Goal: Task Accomplishment & Management: Use online tool/utility

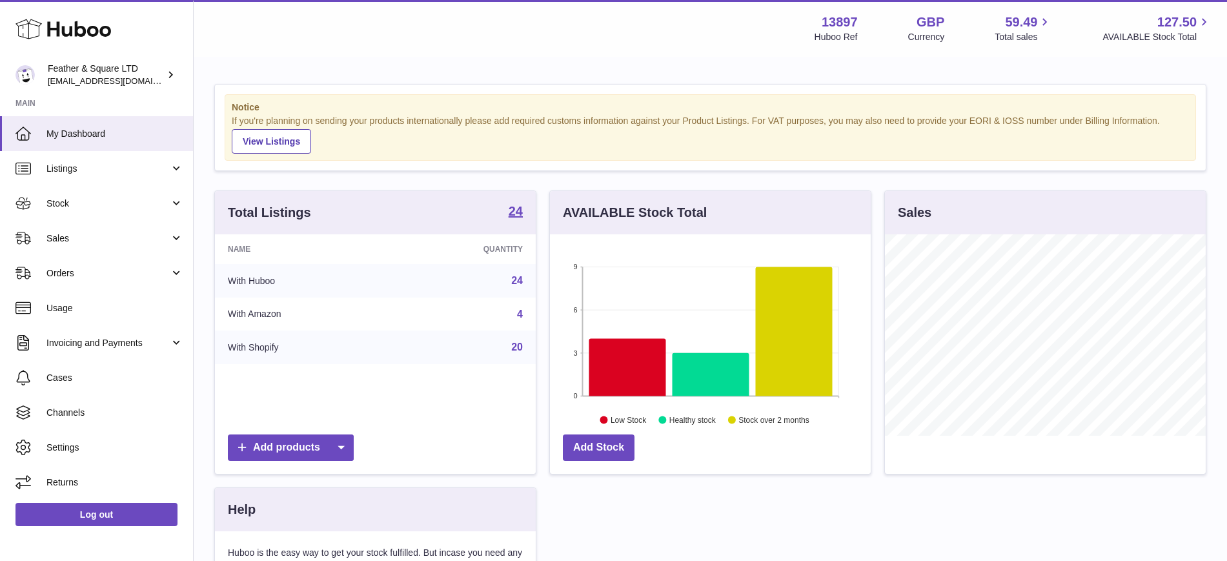
scroll to position [201, 321]
click at [124, 241] on span "Sales" at bounding box center [107, 238] width 123 height 12
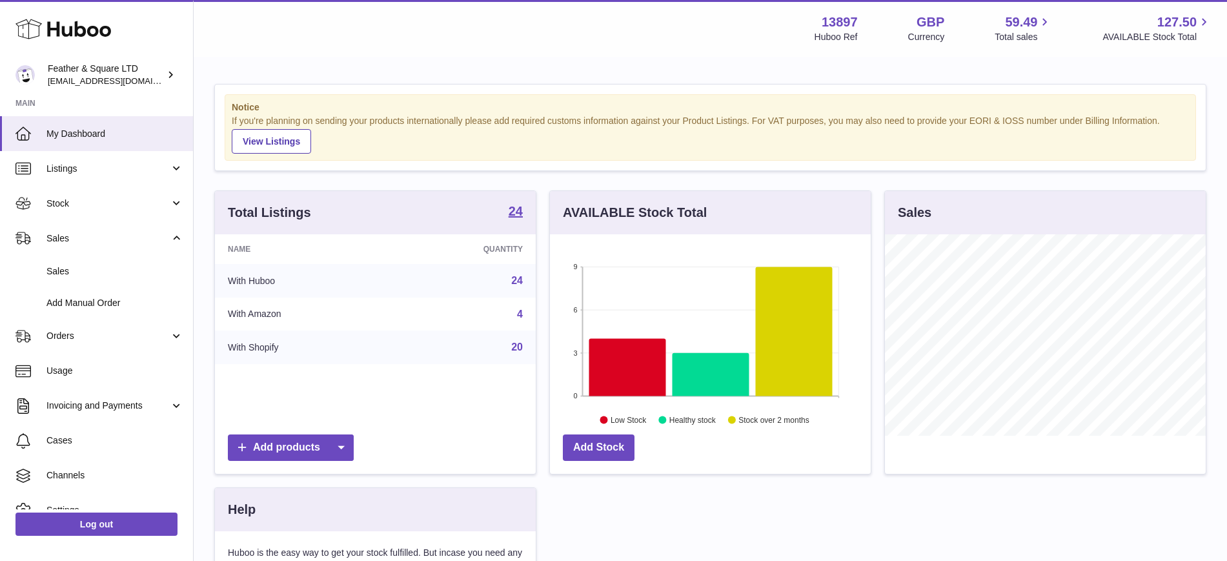
click at [204, 182] on div "Notice If you're planning on sending your products internationally please add r…" at bounding box center [710, 396] width 1033 height 676
click at [570, 58] on div "Notice If you're planning on sending your products internationally please add r…" at bounding box center [710, 396] width 1033 height 676
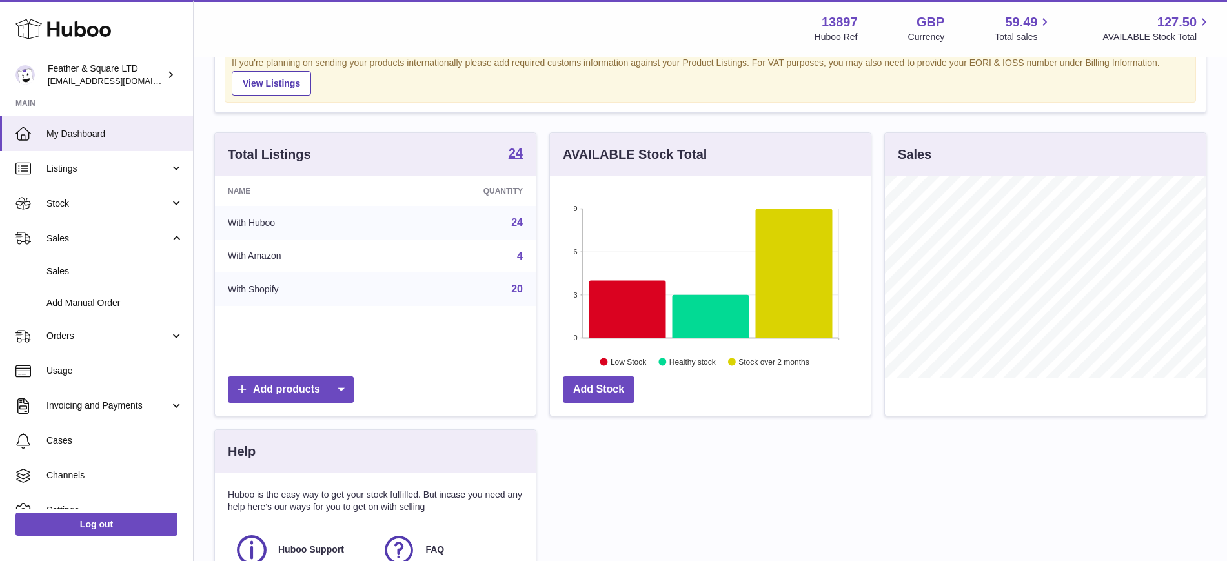
scroll to position [0, 0]
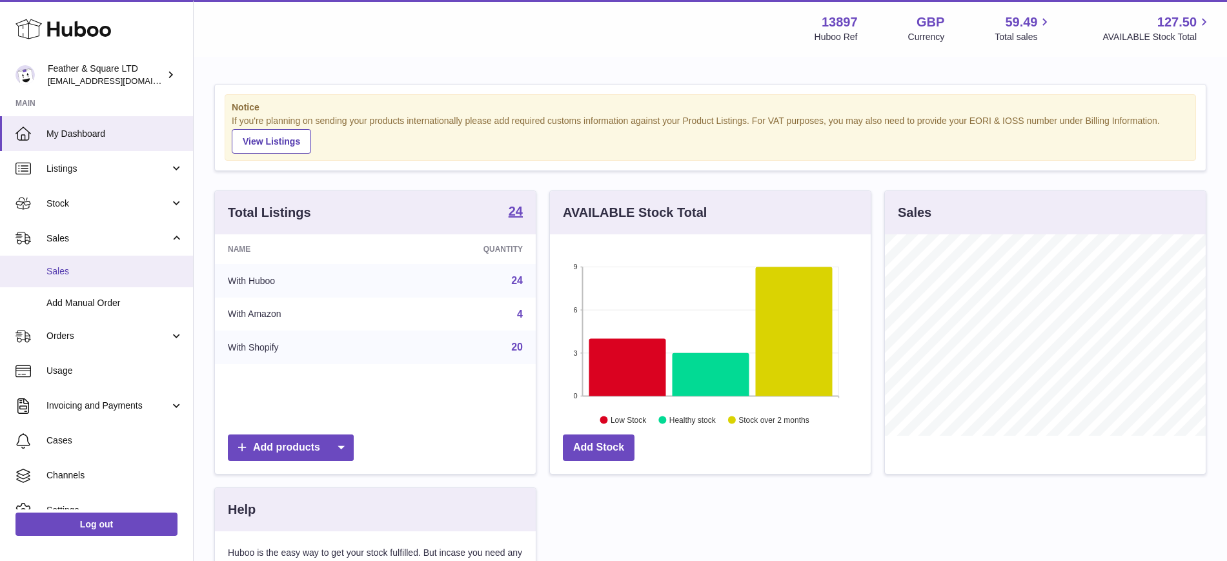
click at [94, 268] on span "Sales" at bounding box center [114, 271] width 137 height 12
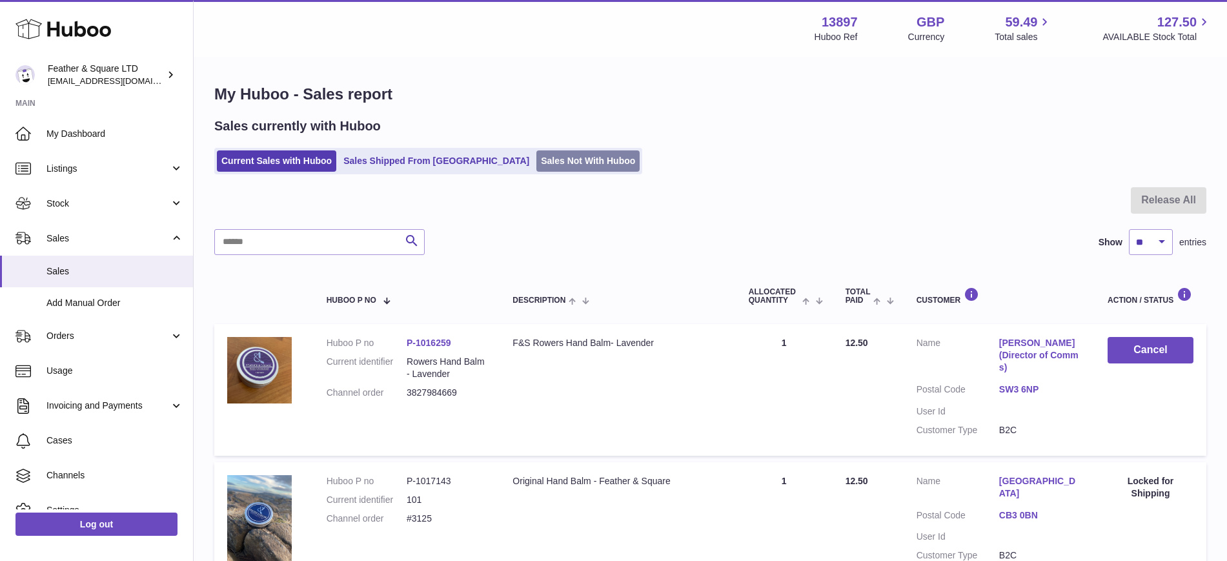
click at [536, 164] on link "Sales Not With Huboo" at bounding box center [587, 160] width 103 height 21
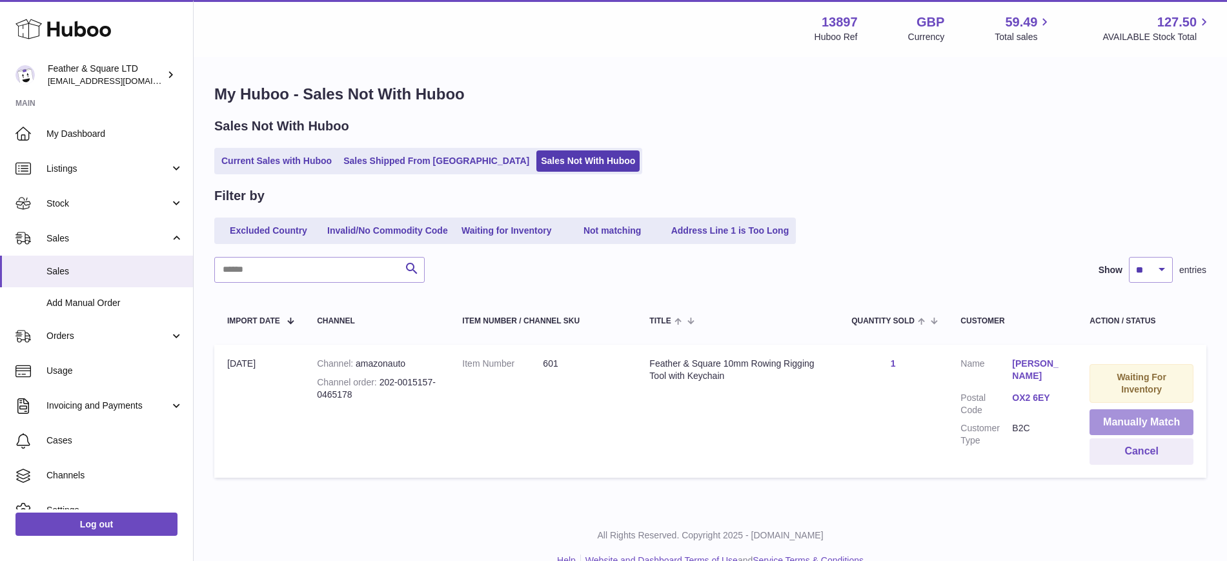
click at [1125, 421] on button "Manually Match" at bounding box center [1141, 422] width 104 height 26
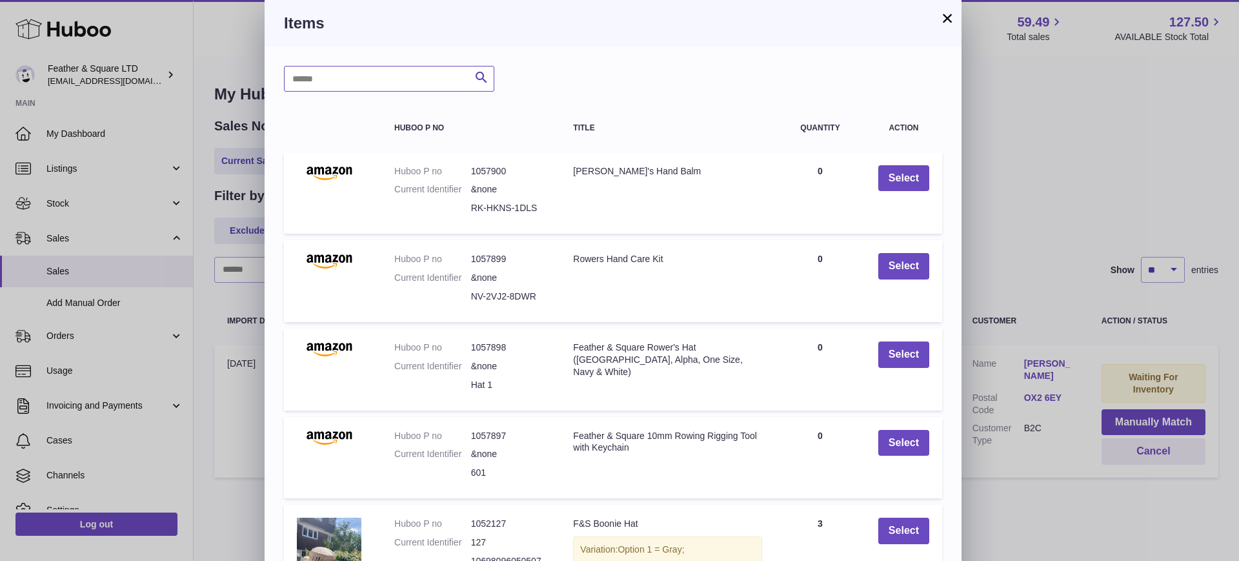
click at [372, 87] on input "text" at bounding box center [389, 79] width 210 height 26
type input "******"
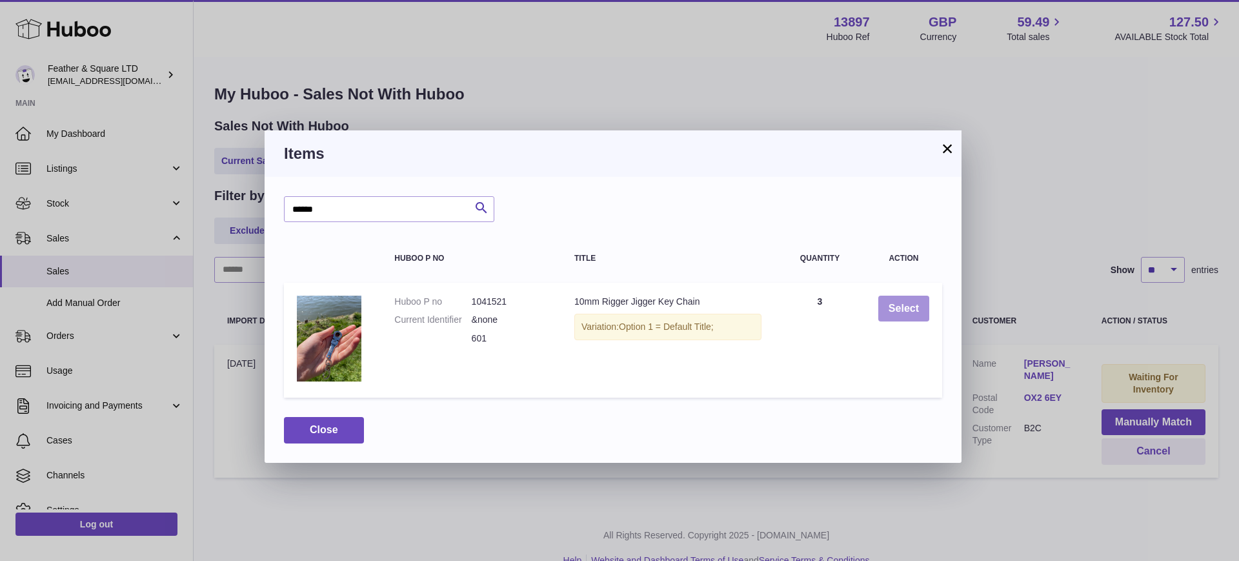
click at [918, 305] on button "Select" at bounding box center [903, 309] width 51 height 26
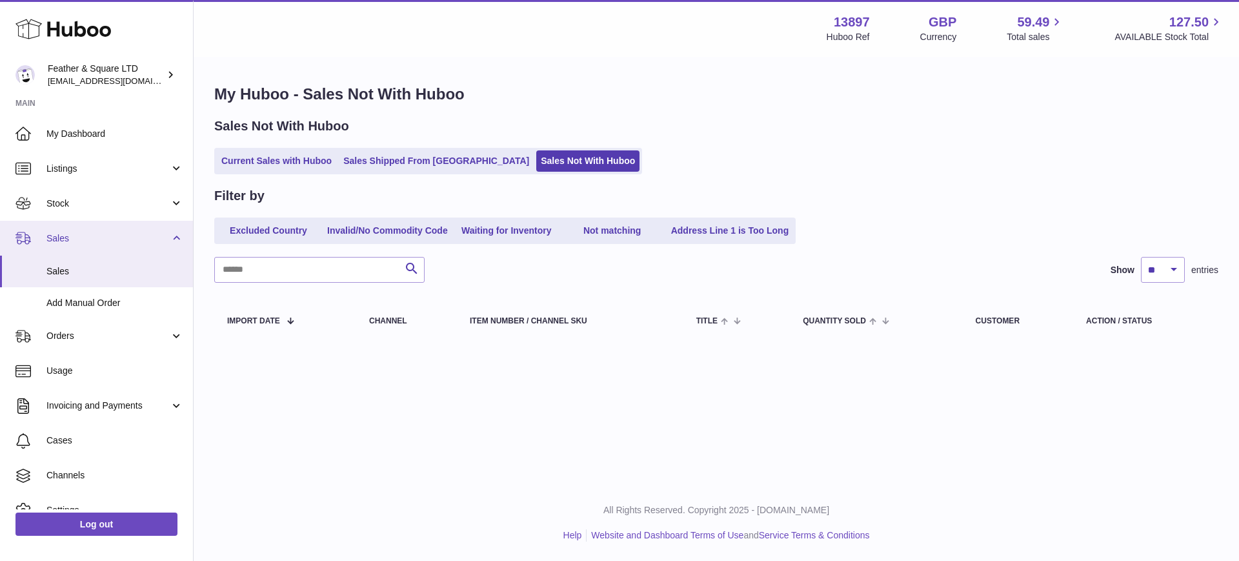
click at [70, 245] on link "Sales" at bounding box center [96, 238] width 193 height 35
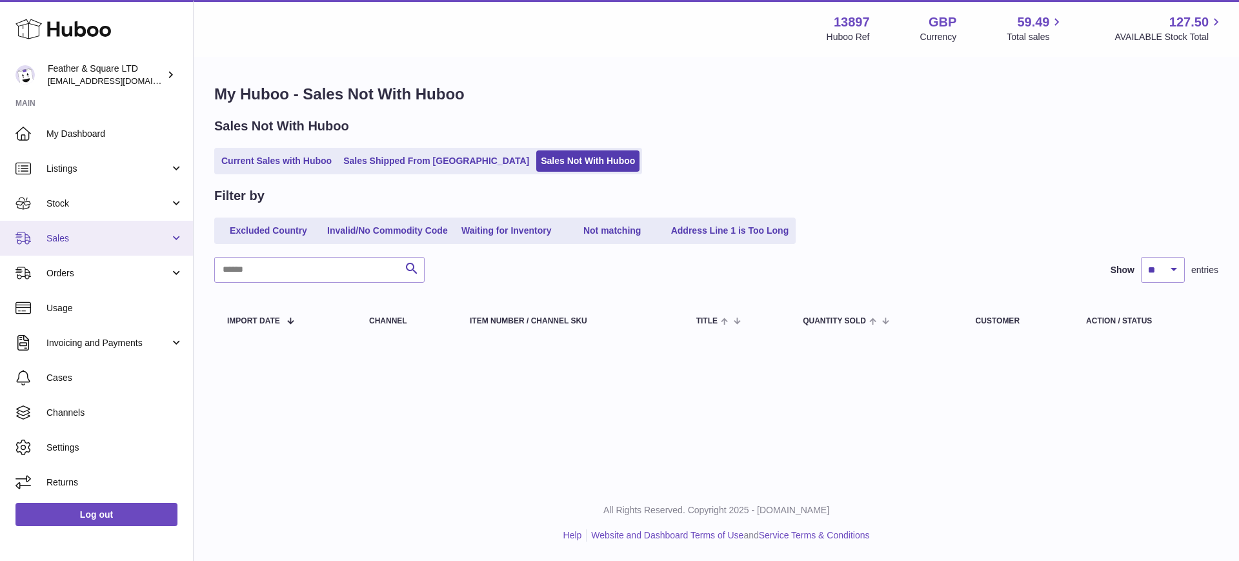
click at [70, 242] on span "Sales" at bounding box center [107, 238] width 123 height 12
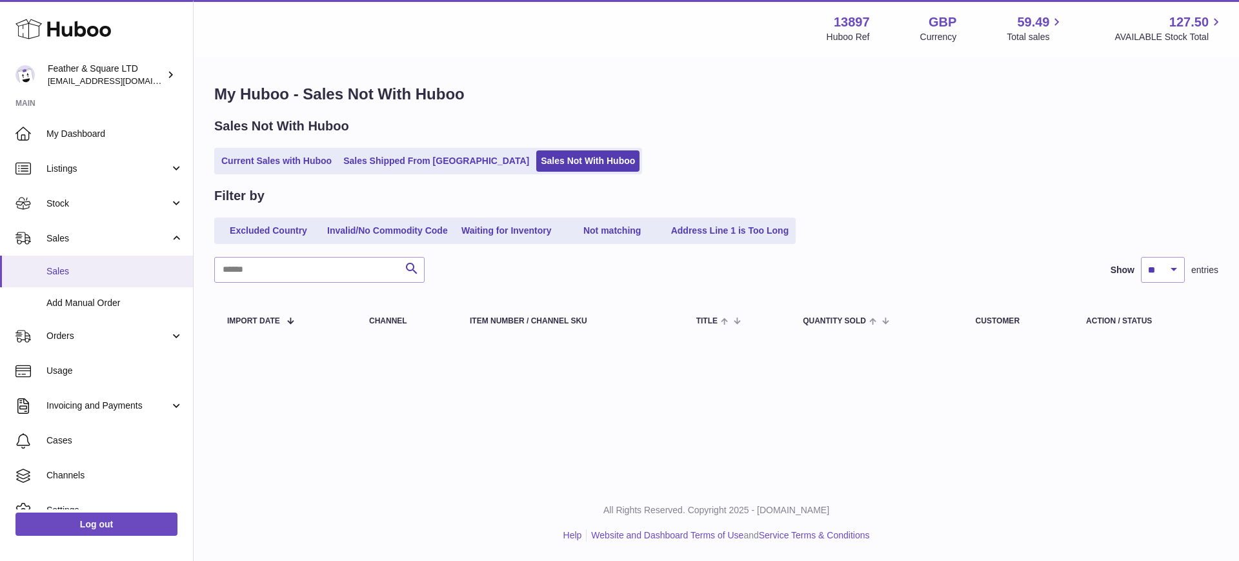
click at [74, 272] on span "Sales" at bounding box center [114, 271] width 137 height 12
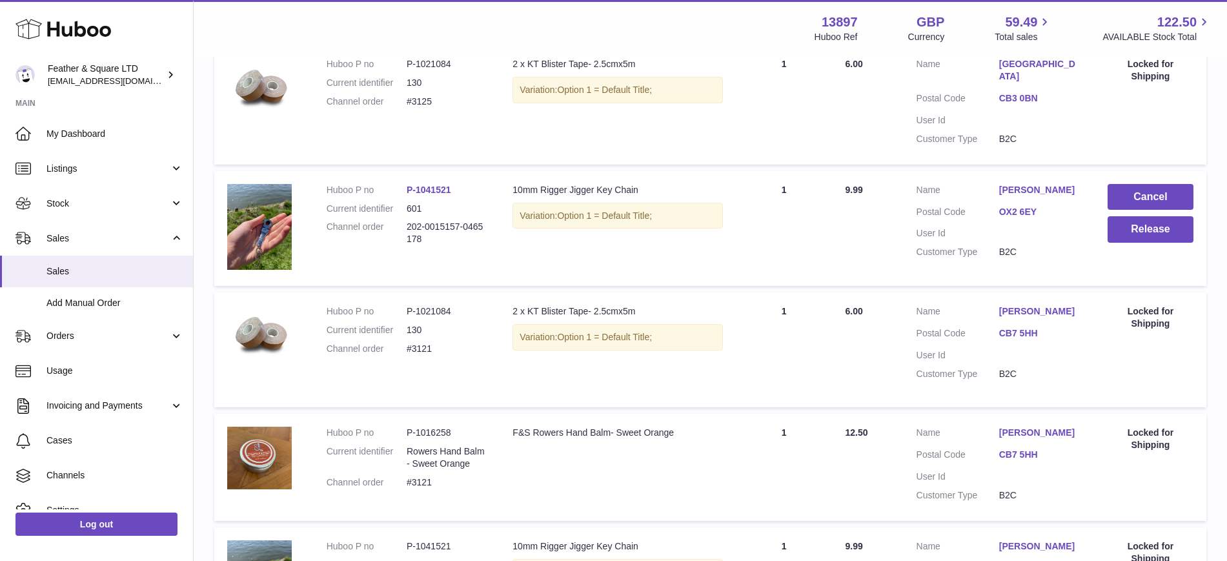
scroll to position [487, 0]
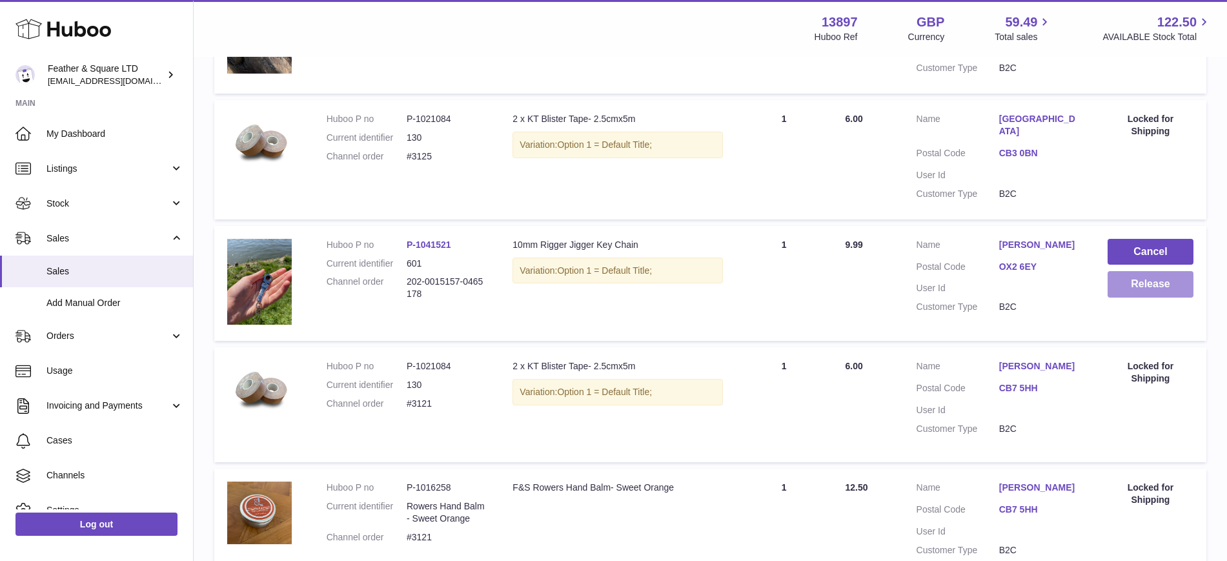
click at [1148, 271] on button "Release" at bounding box center [1150, 284] width 86 height 26
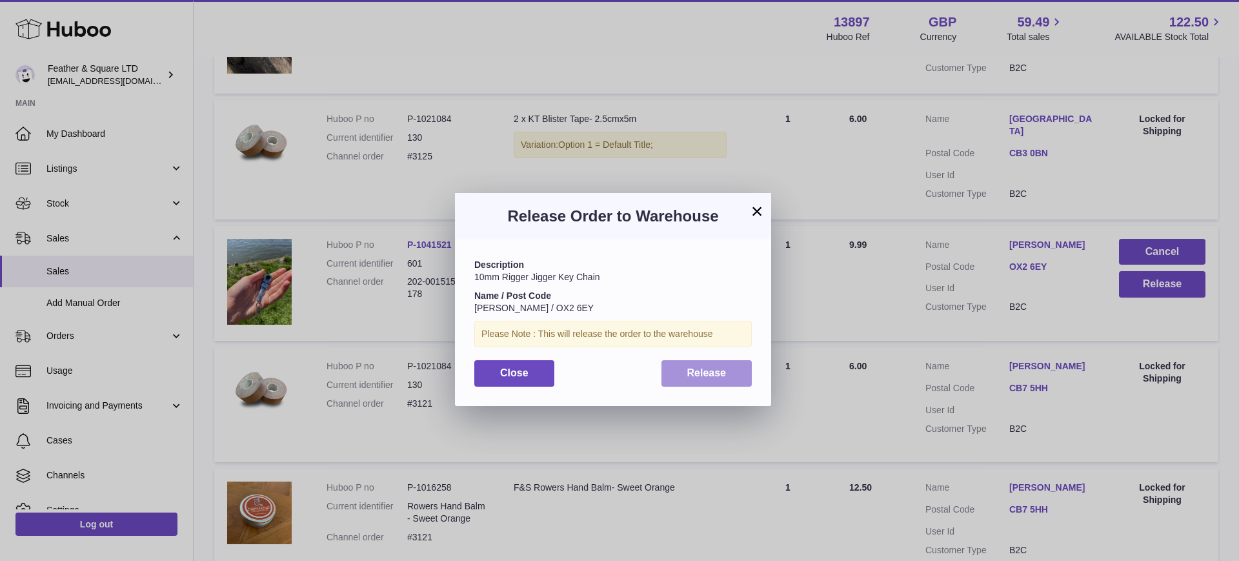
click at [708, 367] on span "Release" at bounding box center [706, 372] width 39 height 11
